Goal: Task Accomplishment & Management: Complete application form

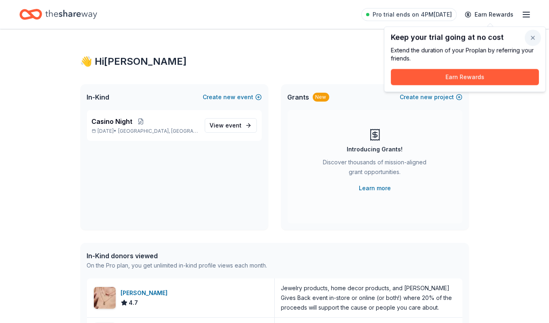
click at [531, 39] on button "button" at bounding box center [533, 38] width 16 height 16
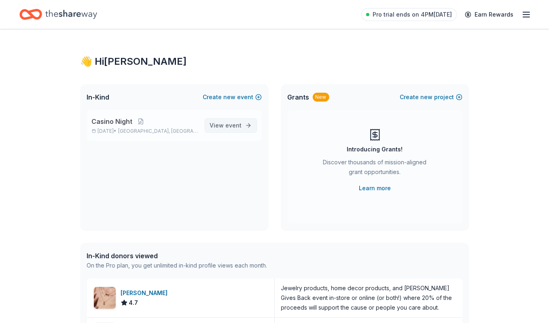
click at [222, 124] on span "View event" at bounding box center [226, 126] width 32 height 10
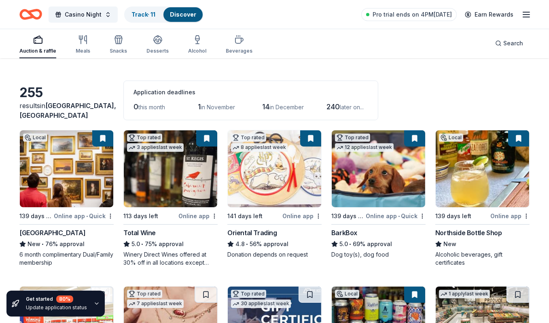
scroll to position [28, 0]
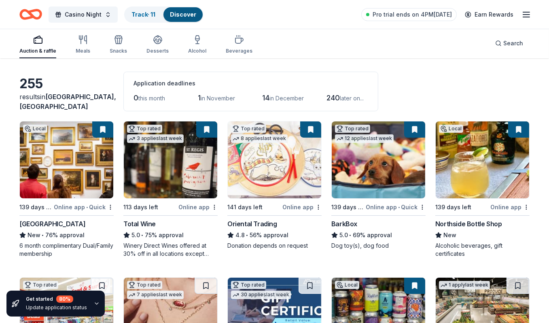
click at [491, 158] on img at bounding box center [482, 159] width 93 height 77
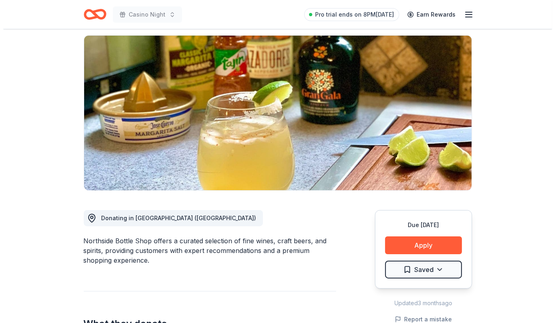
scroll to position [81, 0]
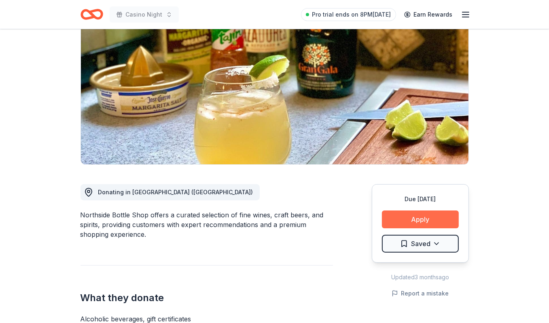
click at [425, 222] on button "Apply" at bounding box center [420, 219] width 77 height 18
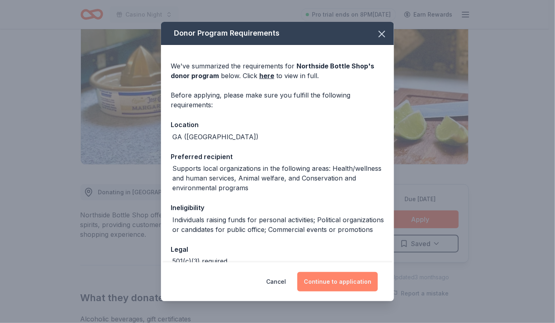
click at [336, 283] on button "Continue to application" at bounding box center [337, 281] width 80 height 19
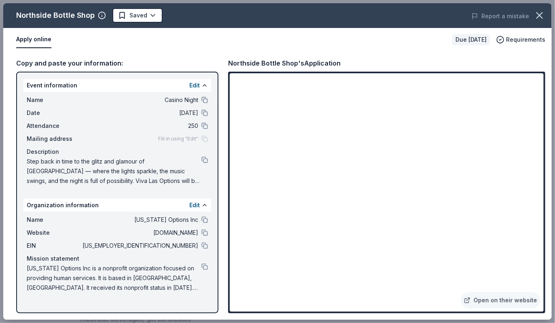
click at [154, 164] on span "Step back in time to the glitz and glamour of [GEOGRAPHIC_DATA] — where the lig…" at bounding box center [114, 171] width 175 height 29
